Goal: Transaction & Acquisition: Purchase product/service

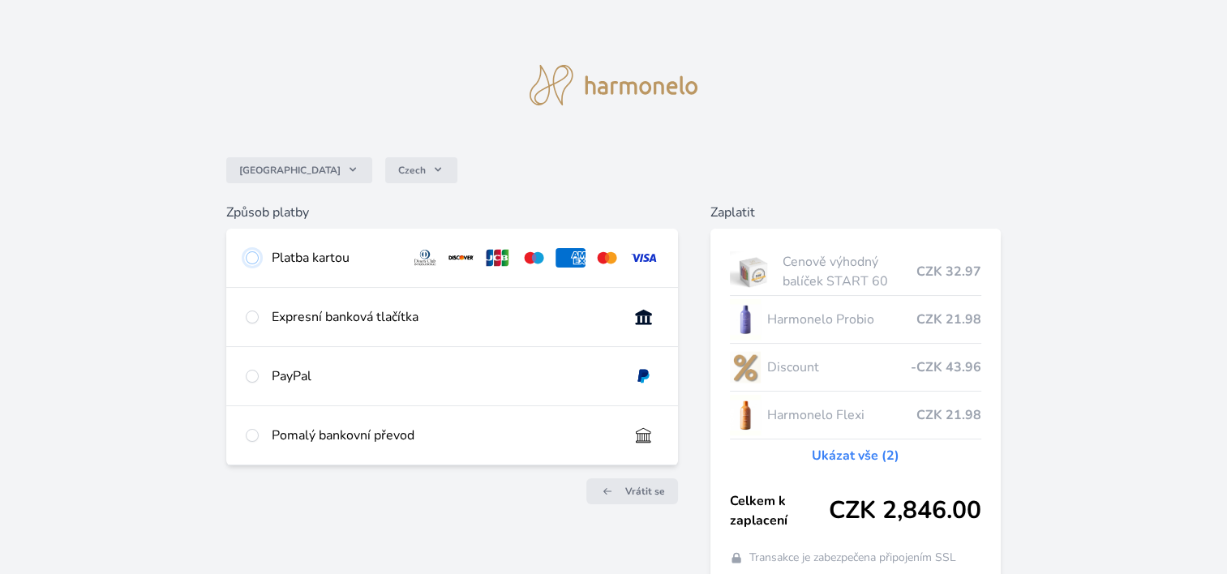
click at [255, 261] on input "radio" at bounding box center [252, 257] width 13 height 13
radio input "true"
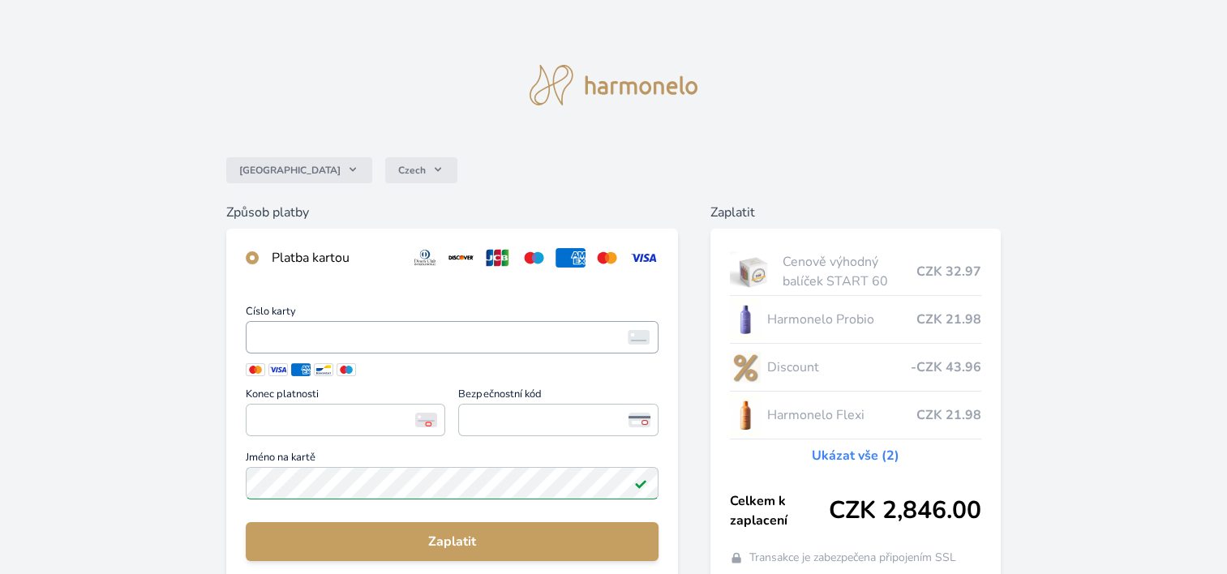
click at [303, 350] on span "<p>Your browser does not support iframes.</p>" at bounding box center [452, 337] width 413 height 32
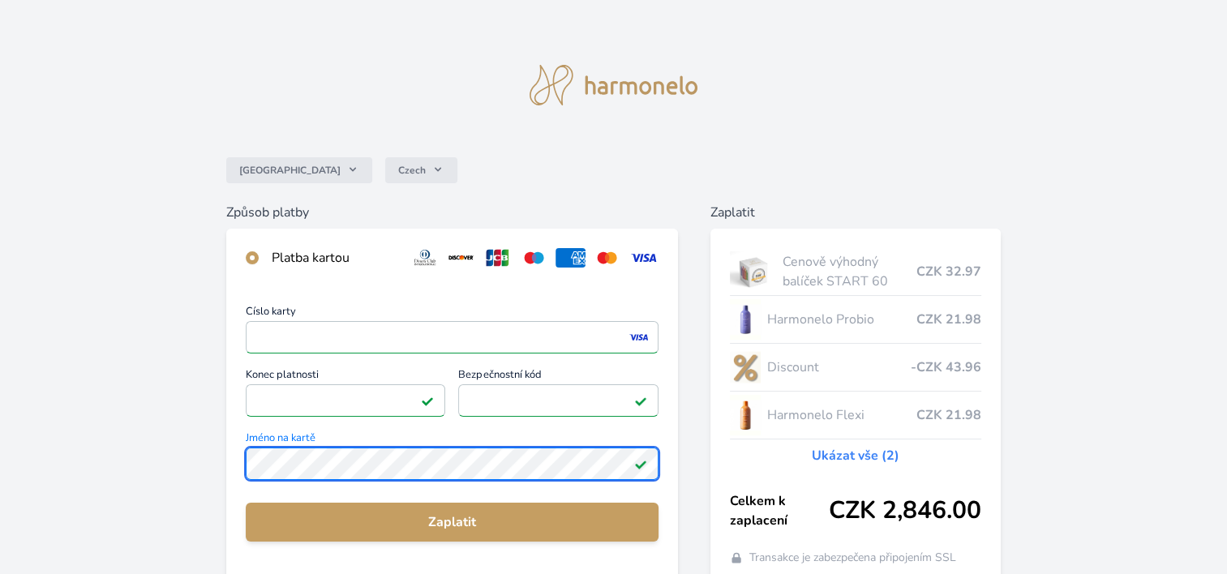
click at [237, 474] on div "Číslo karty <p>Your browser does not support iframes.</p> Konec platnosti <p>Yo…" at bounding box center [452, 434] width 452 height 294
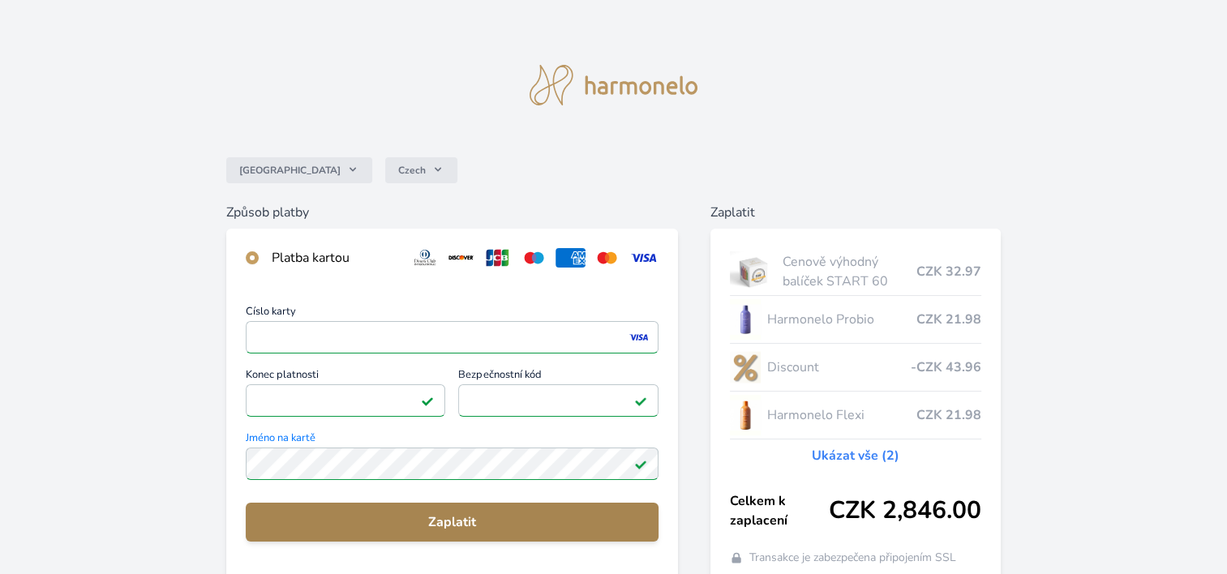
click at [433, 526] on span "Zaplatit" at bounding box center [452, 522] width 387 height 19
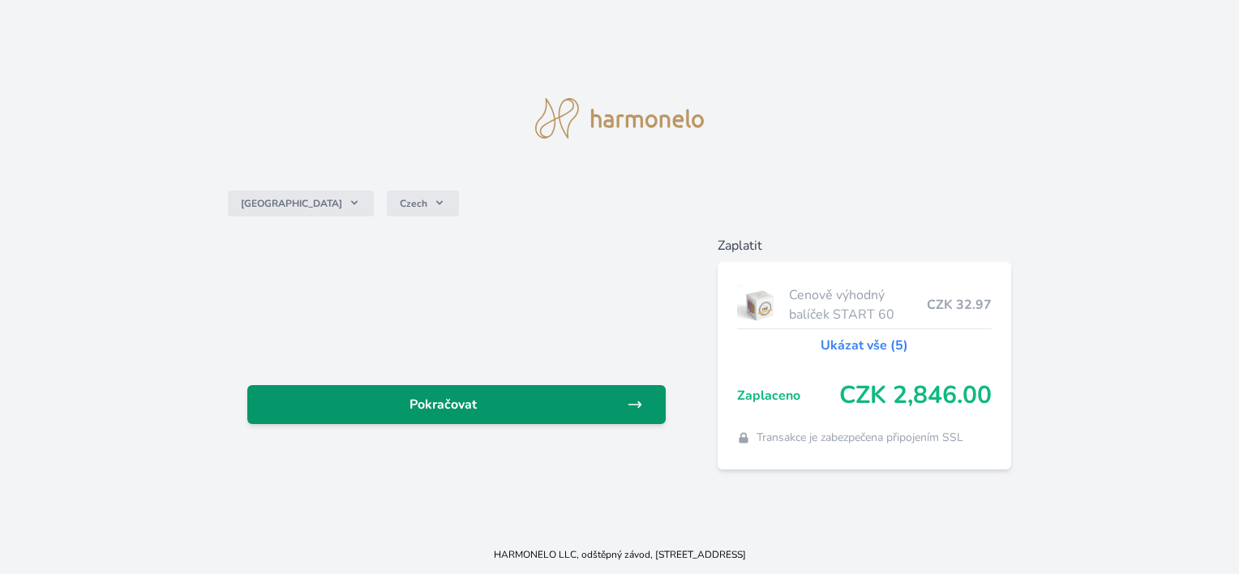
click at [611, 402] on span "Pokračovat" at bounding box center [443, 404] width 366 height 19
